Goal: Navigation & Orientation: Find specific page/section

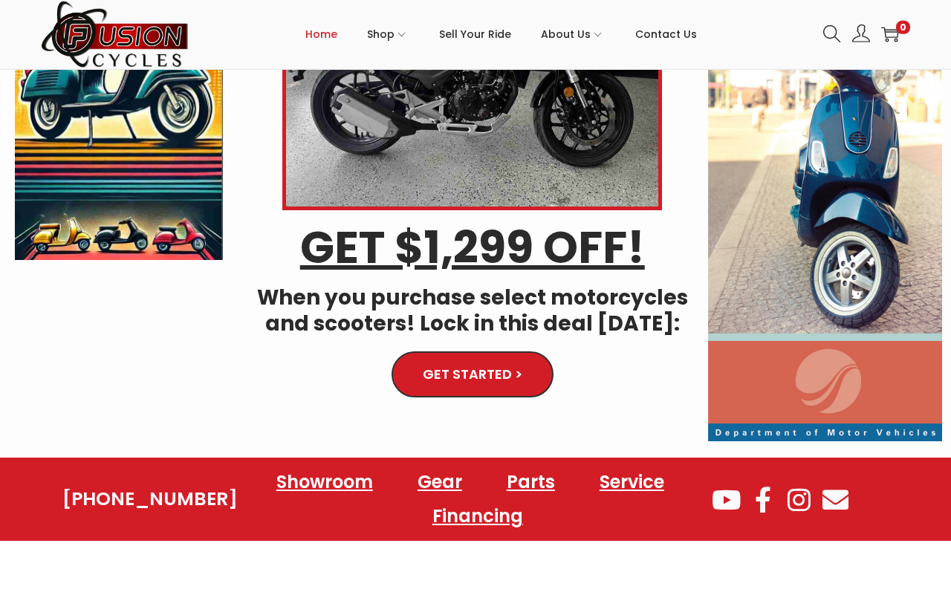
scroll to position [213, 0]
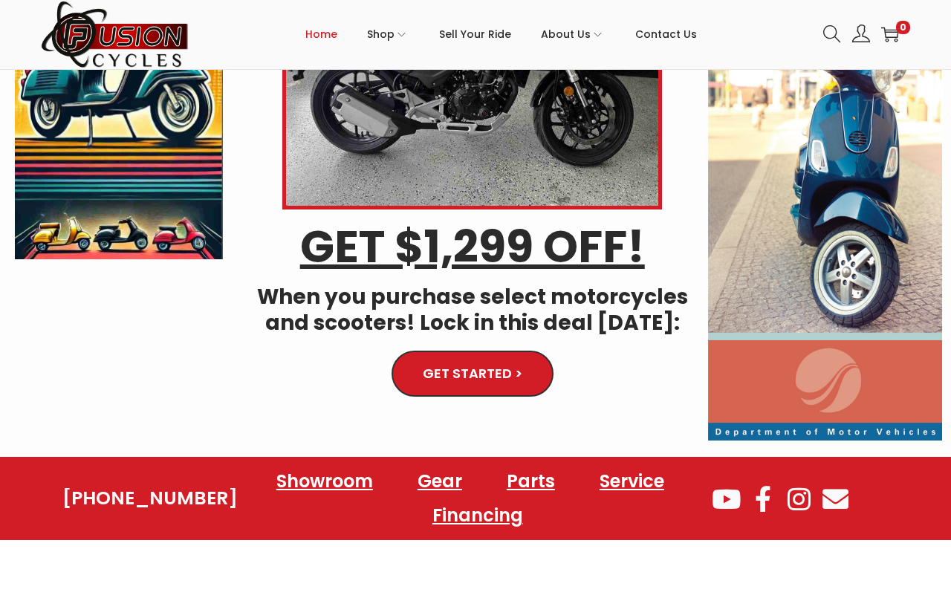
click at [451, 371] on span "GET STARTED >" at bounding box center [473, 373] width 100 height 13
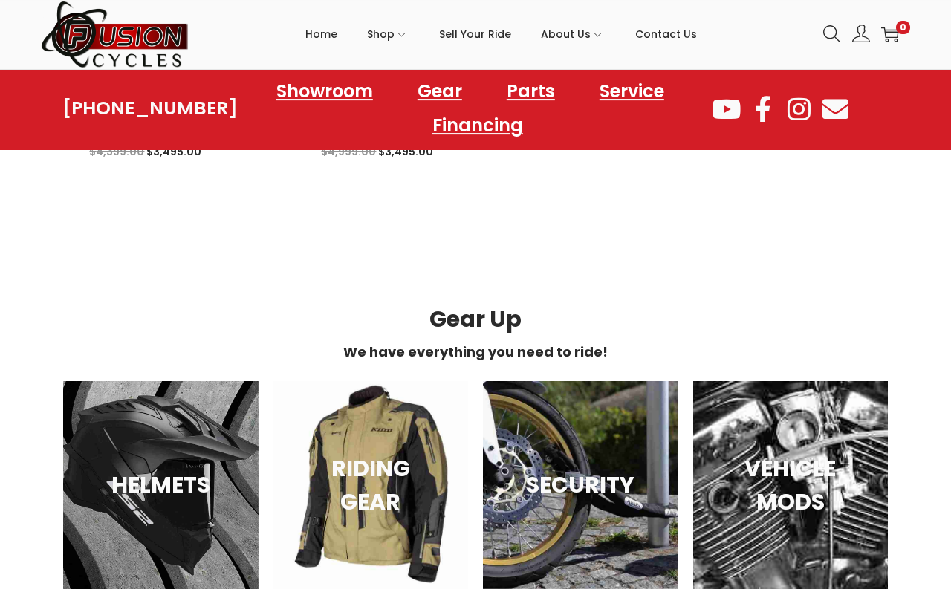
scroll to position [748, 0]
click at [573, 493] on h3 "SECURITY" at bounding box center [580, 484] width 143 height 33
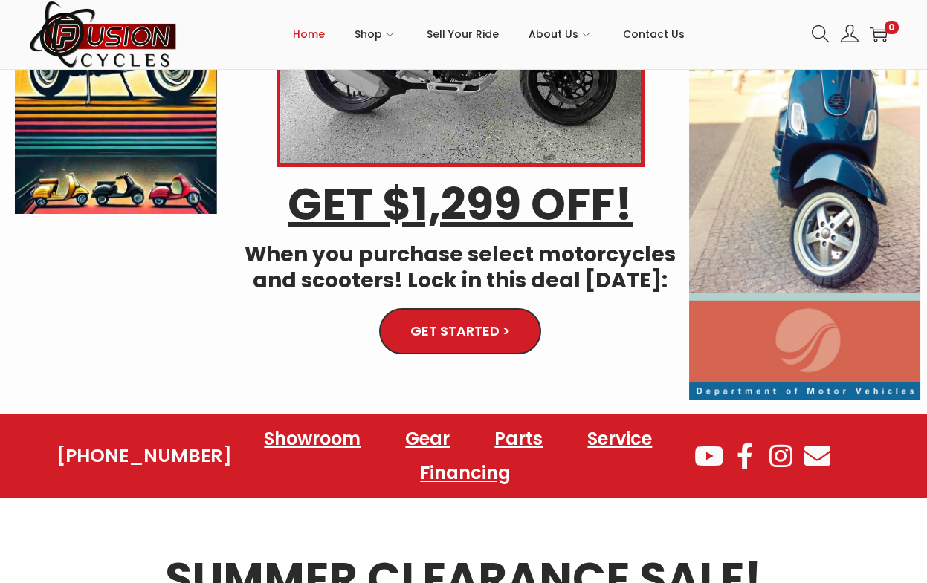
scroll to position [245, 0]
